Goal: Task Accomplishment & Management: Use online tool/utility

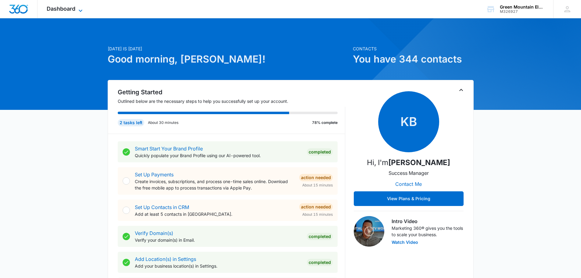
click at [59, 8] on span "Dashboard" at bounding box center [61, 8] width 29 height 6
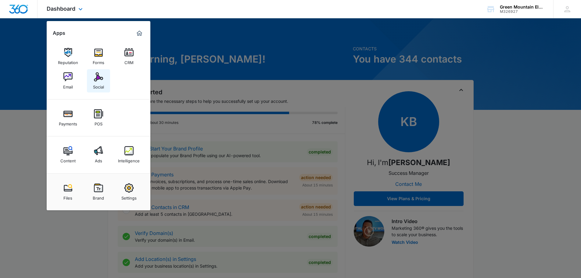
click at [98, 81] on img at bounding box center [98, 76] width 9 height 9
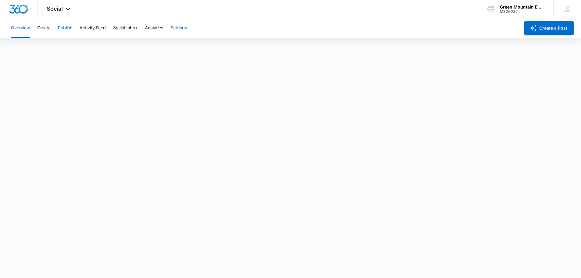
click at [68, 29] on button "Publish" at bounding box center [65, 28] width 14 height 20
